Goal: Task Accomplishment & Management: Manage account settings

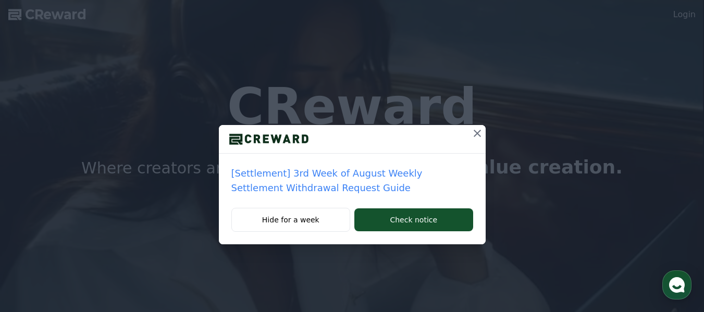
click at [480, 134] on icon at bounding box center [477, 133] width 13 height 13
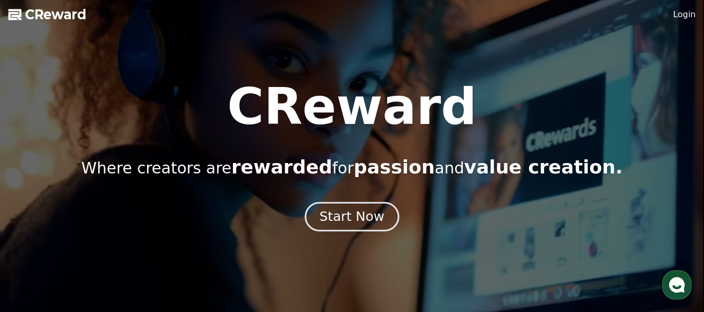
click at [338, 223] on div "Start Now" at bounding box center [351, 217] width 65 height 18
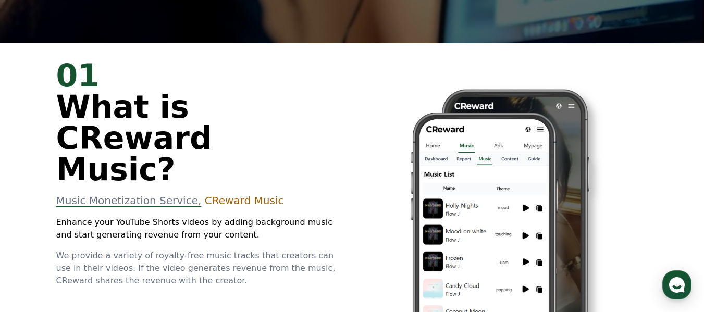
scroll to position [446, 0]
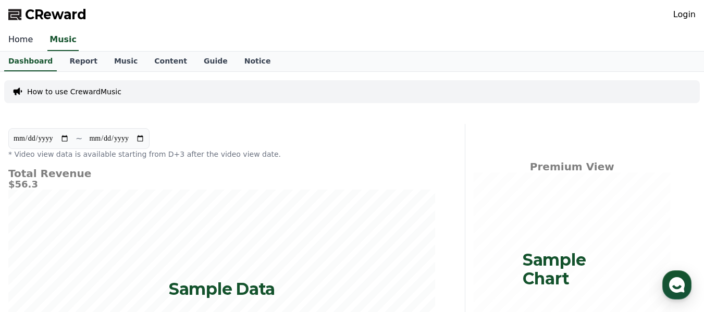
click at [21, 44] on link "Home" at bounding box center [20, 40] width 41 height 22
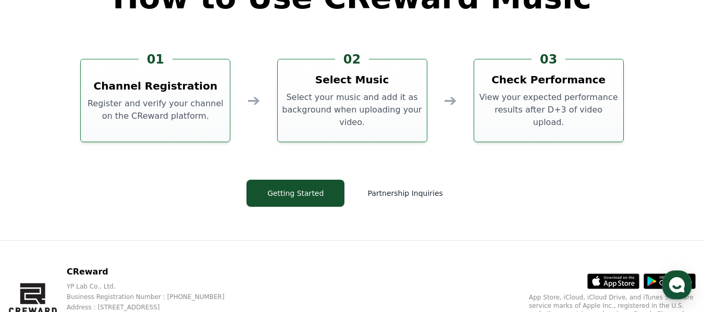
scroll to position [2764, 0]
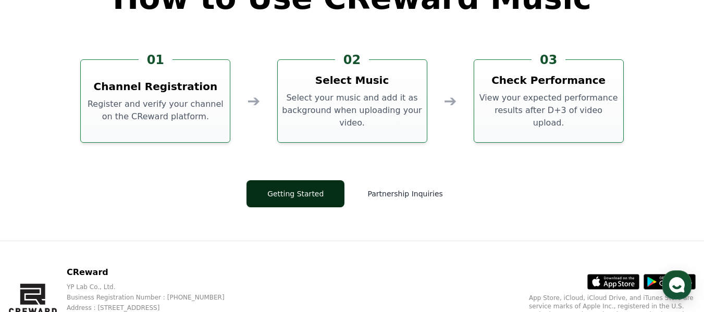
click at [296, 184] on button "Getting Started" at bounding box center [295, 193] width 98 height 27
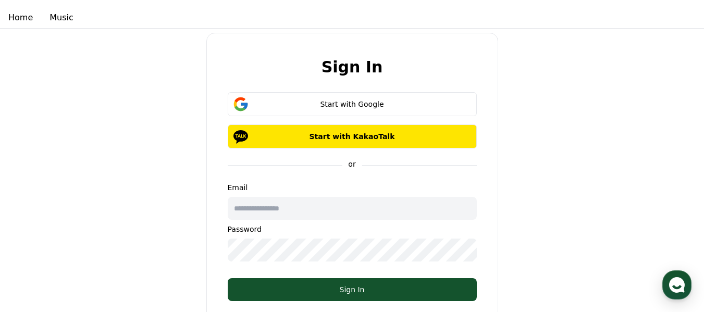
scroll to position [22, 0]
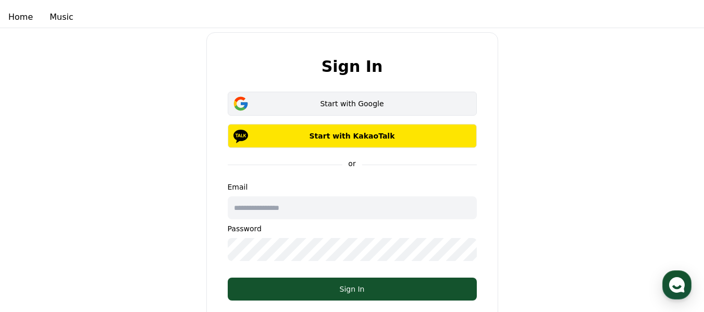
click at [382, 106] on div "Start with Google" at bounding box center [352, 103] width 219 height 10
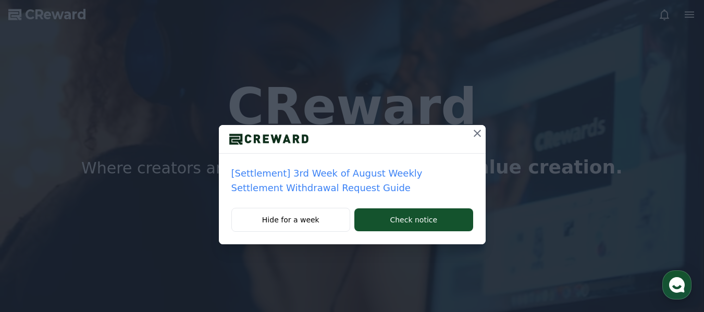
click at [476, 131] on icon at bounding box center [477, 133] width 13 height 13
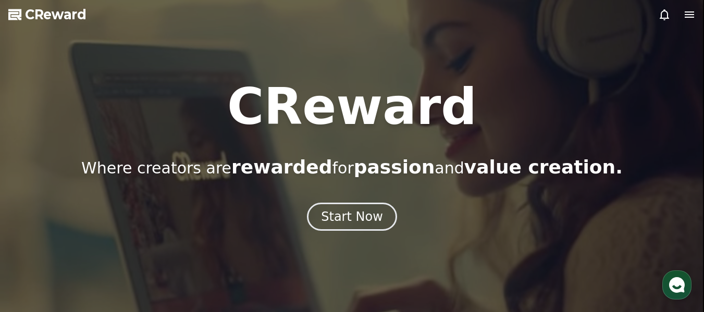
click at [691, 15] on icon at bounding box center [689, 14] width 9 height 6
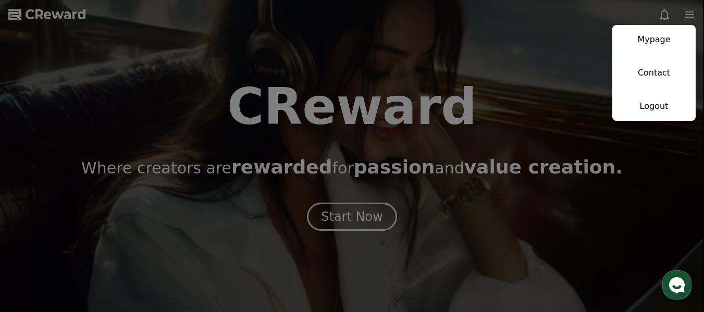
click at [368, 210] on button "close" at bounding box center [352, 156] width 704 height 312
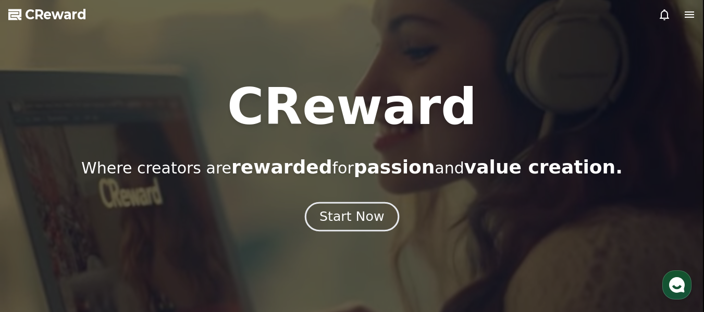
click at [341, 212] on div "Start Now" at bounding box center [351, 217] width 65 height 18
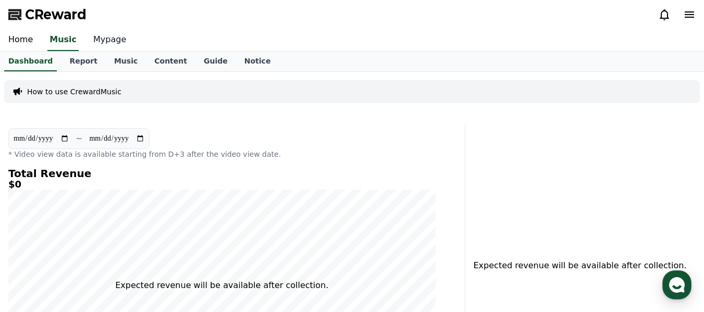
click at [95, 43] on link "Mypage" at bounding box center [109, 40] width 49 height 22
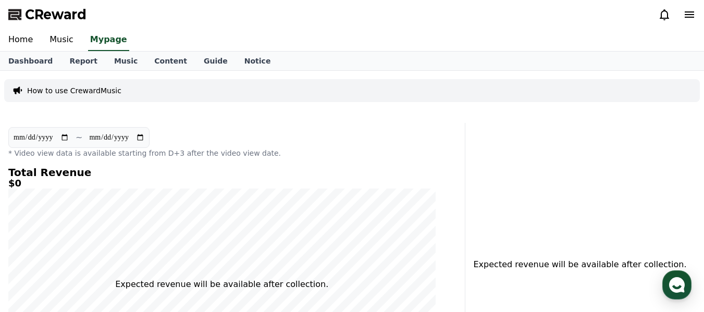
select select "**********"
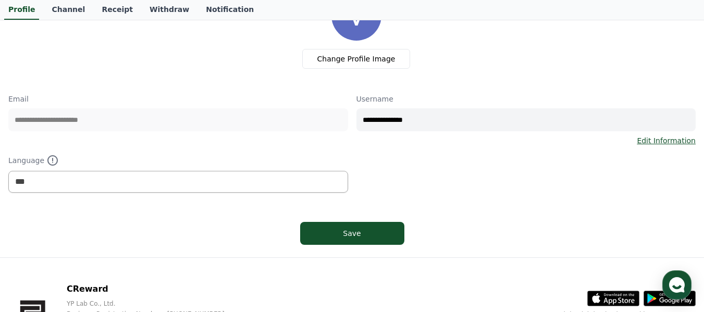
scroll to position [98, 0]
